Goal: Task Accomplishment & Management: Manage account settings

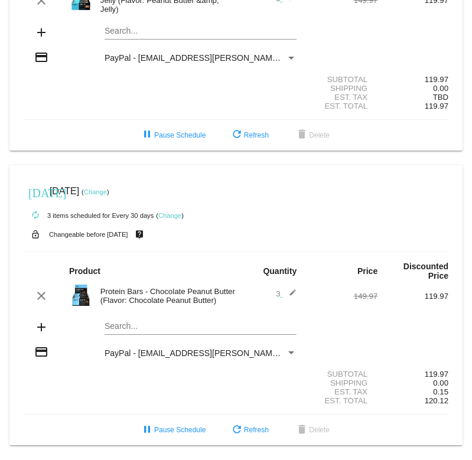
scroll to position [162, 0]
click at [383, 203] on div "autorenew 3 items scheduled for Every 30 days ( Change )" at bounding box center [236, 215] width 425 height 24
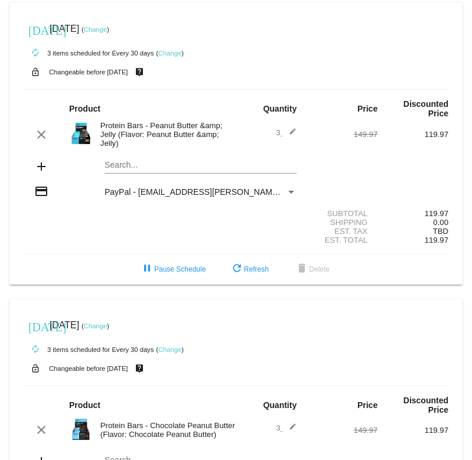
scroll to position [0, 0]
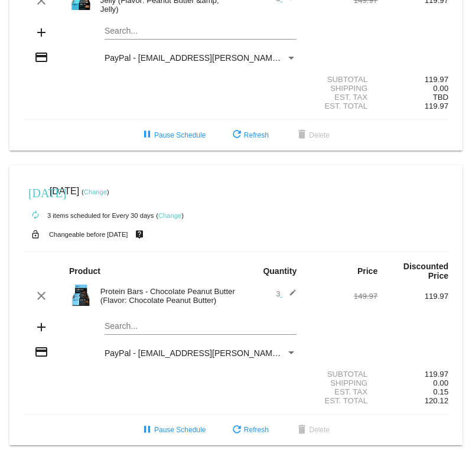
scroll to position [162, 0]
click at [171, 212] on link "Change" at bounding box center [169, 215] width 23 height 7
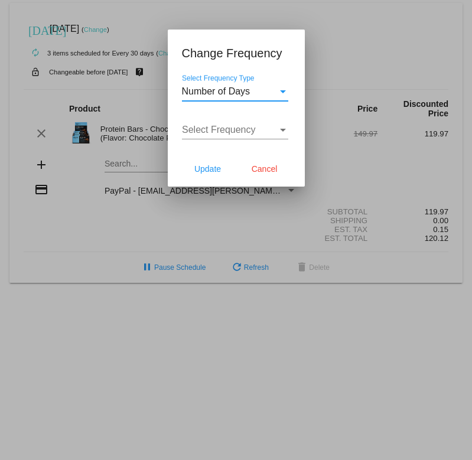
click at [271, 164] on span "Cancel" at bounding box center [265, 168] width 26 height 9
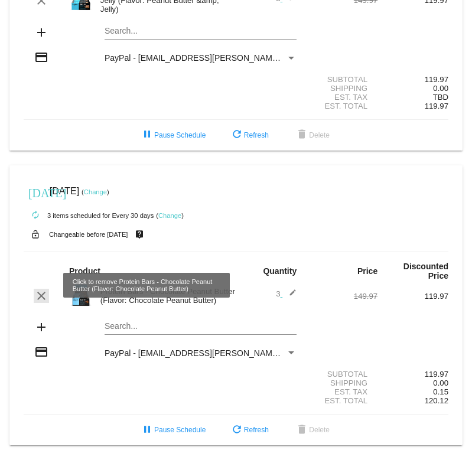
click at [43, 291] on mat-icon "clear" at bounding box center [41, 296] width 14 height 14
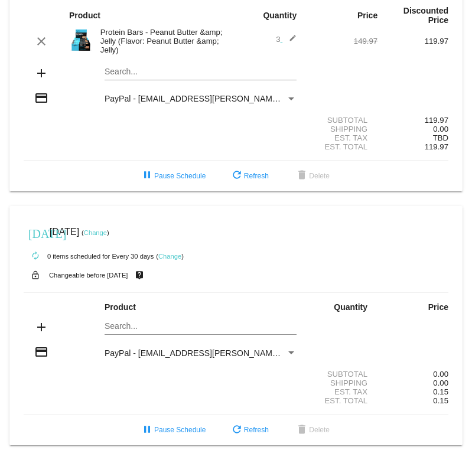
scroll to position [115, 0]
click at [326, 429] on span "delete Delete" at bounding box center [312, 430] width 35 height 8
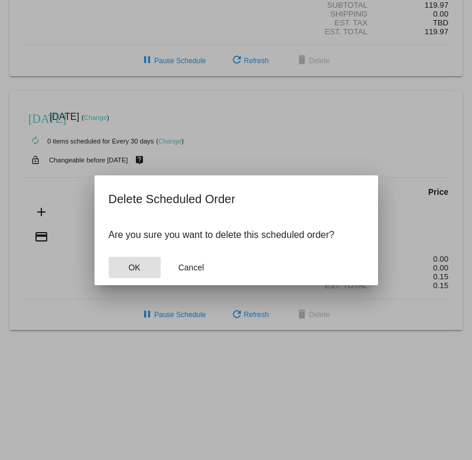
click at [134, 271] on span "OK" at bounding box center [134, 267] width 12 height 9
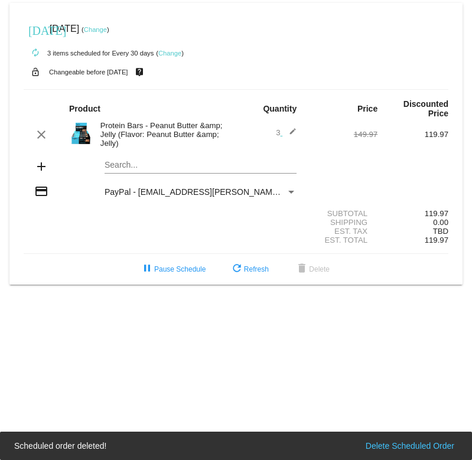
scroll to position [0, 0]
